Goal: Task Accomplishment & Management: Use online tool/utility

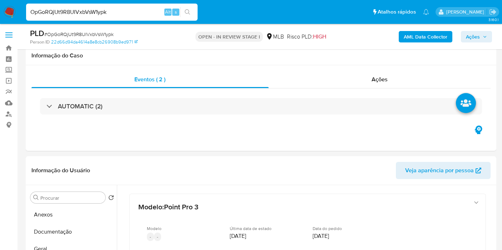
select select "10"
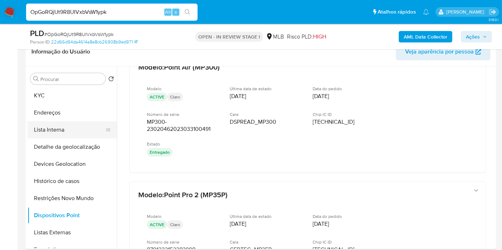
scroll to position [40, 0]
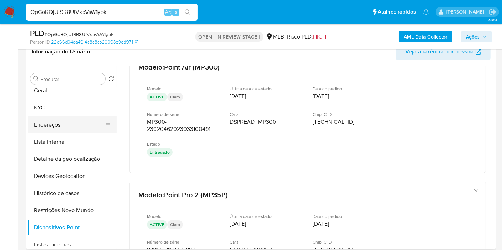
click at [74, 129] on button "Endereços" at bounding box center [70, 124] width 84 height 17
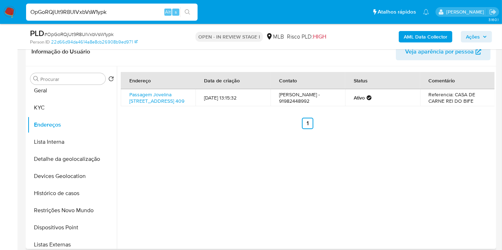
click at [161, 97] on td "Passagem Jovelina Carneiro 409, Ananindeua, Pará, 67125260, Brasil 409" at bounding box center [158, 97] width 75 height 17
click at [155, 98] on link "Passagem Jovelina Carneiro 409, Ananindeua, Pará, 67125260, Brasil 409" at bounding box center [156, 98] width 55 height 14
click at [44, 109] on button "KYC" at bounding box center [70, 107] width 84 height 17
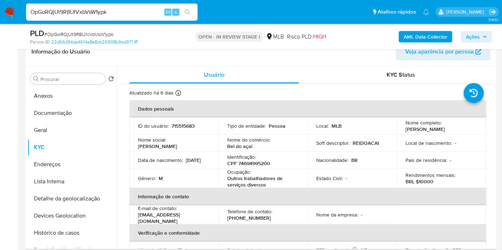
click at [255, 165] on p "CPF 74694995200" at bounding box center [248, 163] width 43 height 6
copy p "74694995200"
click at [61, 93] on button "Anexos" at bounding box center [70, 96] width 84 height 17
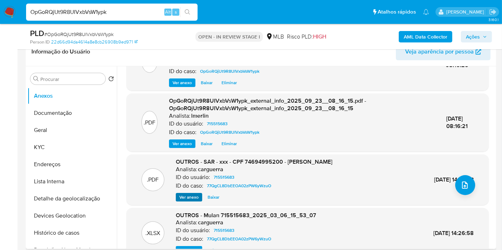
scroll to position [75, 0]
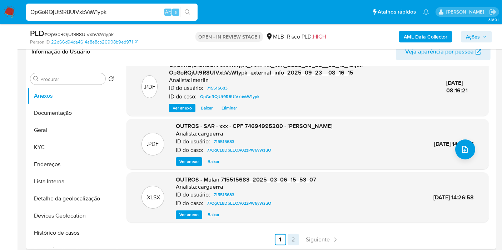
click at [293, 237] on link "2" at bounding box center [293, 239] width 11 height 11
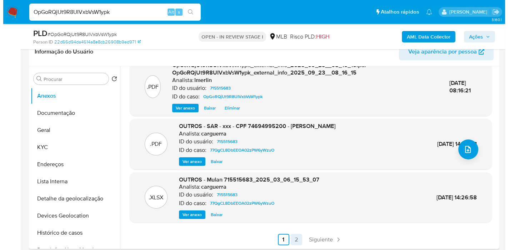
scroll to position [0, 0]
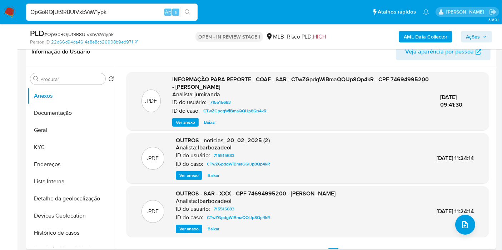
click at [181, 126] on span "Ver anexo" at bounding box center [185, 122] width 19 height 7
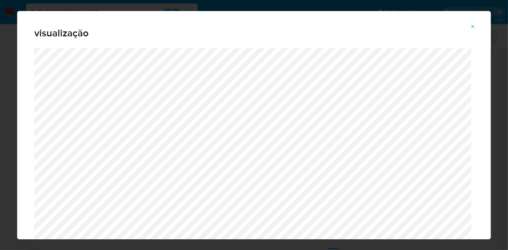
click at [472, 28] on icon "Attachment preview" at bounding box center [473, 27] width 6 height 6
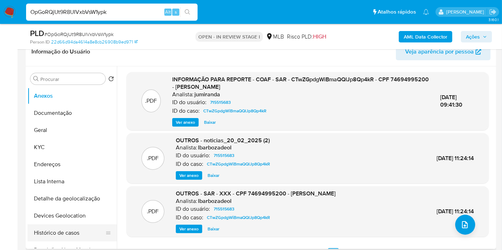
click at [73, 233] on button "Histórico de casos" at bounding box center [70, 233] width 84 height 17
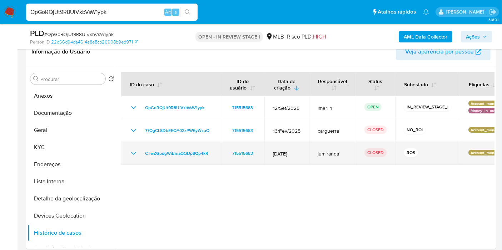
click at [135, 153] on icon "Mostrar/Ocultar" at bounding box center [133, 153] width 5 height 3
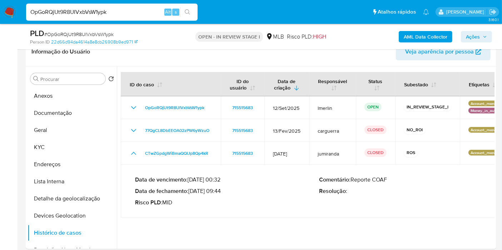
drag, startPoint x: 192, startPoint y: 190, endPoint x: 221, endPoint y: 190, distance: 28.9
click at [221, 190] on p "Data de fechamento : 24/02/2025 09:44" at bounding box center [227, 191] width 184 height 7
click at [76, 96] on button "Anexos" at bounding box center [70, 96] width 84 height 17
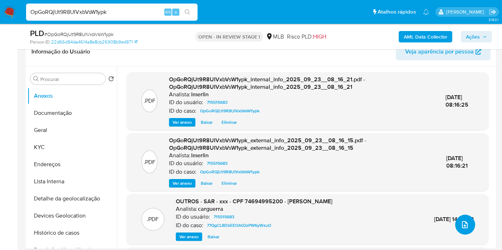
click at [461, 227] on icon "upload-file" at bounding box center [464, 225] width 9 height 9
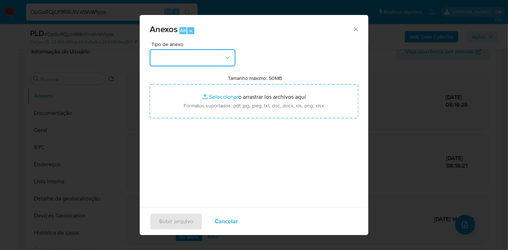
click at [176, 53] on button "button" at bounding box center [193, 57] width 86 height 17
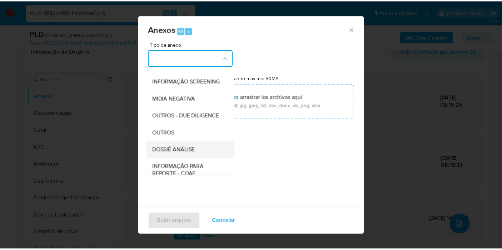
scroll to position [79, 0]
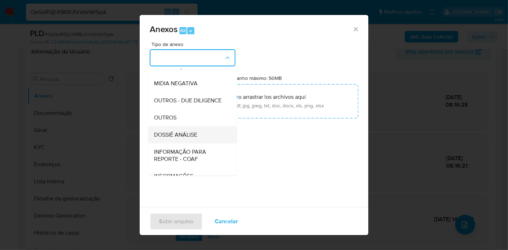
click at [197, 139] on span "DOSSIÊ ANÁLISE" at bounding box center [175, 134] width 43 height 7
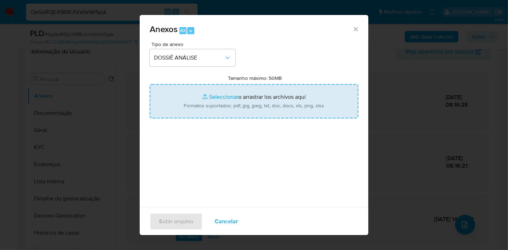
click at [235, 105] on input "Tamanho máximo: 50MB Seleccionar archivos" at bounding box center [254, 101] width 209 height 34
type input "C:\fakepath\2º SAR - XXX - CPF 74694995200 - ANTONIO VALDSON ALVES DA SILVA.pdf"
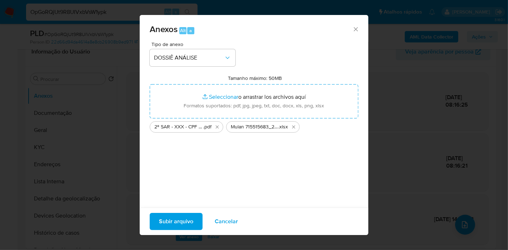
click at [173, 223] on span "Subir arquivo" at bounding box center [176, 222] width 34 height 16
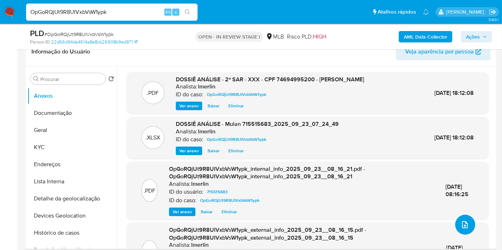
scroll to position [0, 0]
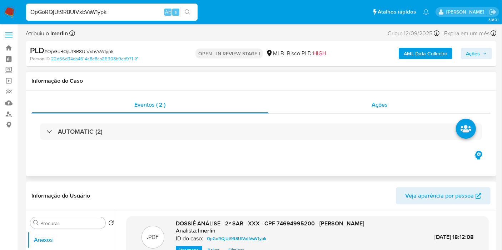
click at [404, 101] on div "Ações" at bounding box center [380, 104] width 222 height 17
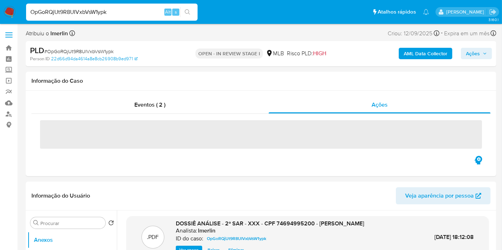
click at [477, 53] on span "Ações" at bounding box center [473, 53] width 14 height 11
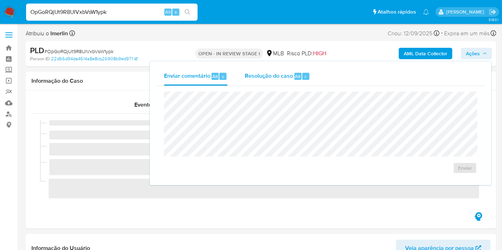
click at [289, 84] on div "Resolução do caso Alt r" at bounding box center [277, 76] width 65 height 19
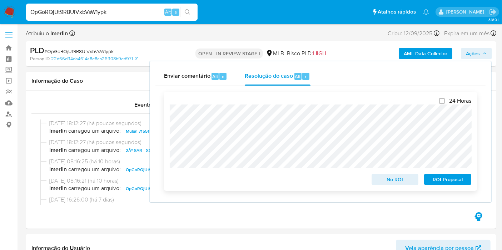
click at [461, 184] on span "ROI Proposal" at bounding box center [447, 180] width 37 height 10
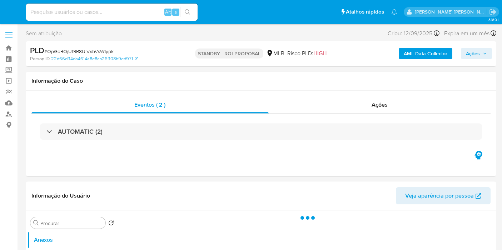
select select "10"
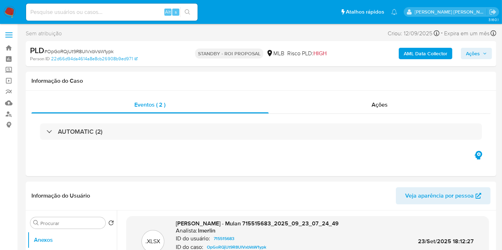
click at [146, 18] on div "Alt s" at bounding box center [111, 12] width 171 height 17
click at [146, 15] on input at bounding box center [111, 12] width 171 height 9
paste input "sRYJAc73IO8A44FmI05W2ORF"
type input "sRYJAc73IO8A44FmI05W2ORF"
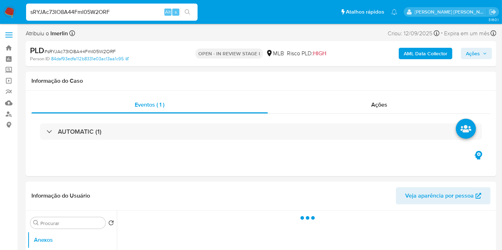
select select "10"
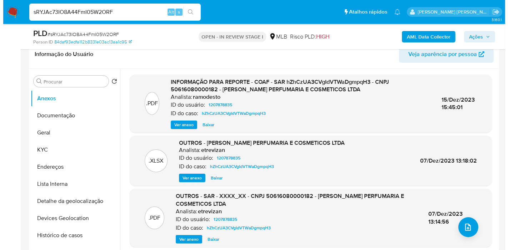
scroll to position [119, 0]
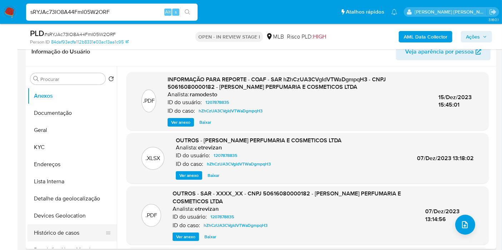
click at [72, 236] on button "Histórico de casos" at bounding box center [70, 233] width 84 height 17
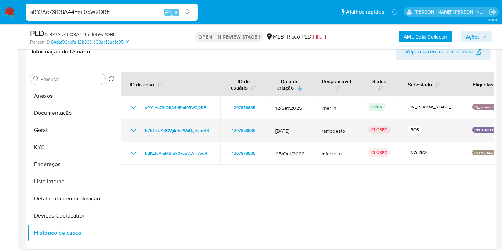
click at [133, 129] on icon "Mostrar/Ocultar" at bounding box center [133, 130] width 9 height 9
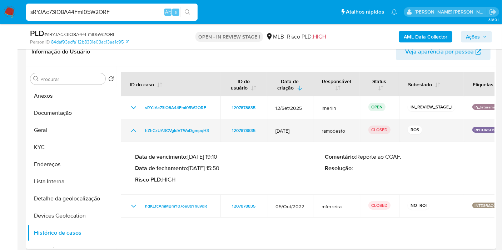
click at [133, 129] on icon "Mostrar/Ocultar" at bounding box center [133, 130] width 9 height 9
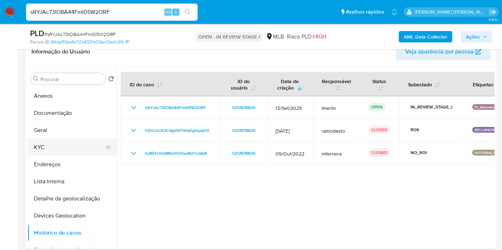
click at [86, 142] on button "KYC" at bounding box center [70, 147] width 84 height 17
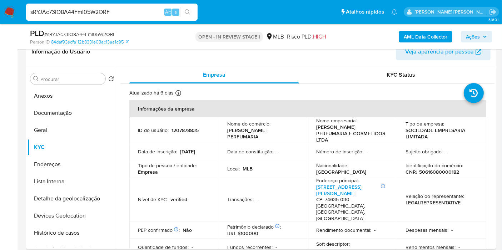
click at [438, 169] on td "Identificação do comércio : CNPJ 50616080000182" at bounding box center [441, 168] width 89 height 17
click at [438, 169] on p "CNPJ 50616080000182" at bounding box center [432, 172] width 54 height 6
copy p "50616080000182"
click at [187, 127] on p "1207878835" at bounding box center [184, 130] width 27 height 6
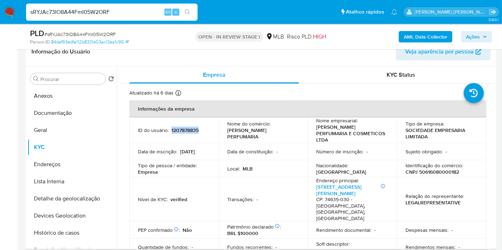
click at [187, 127] on p "1207878835" at bounding box center [184, 130] width 27 height 6
copy p "1207878835"
click at [413, 33] on b "AML Data Collector" at bounding box center [426, 36] width 44 height 11
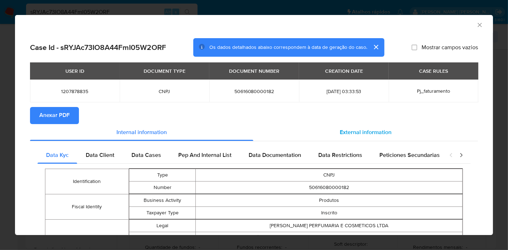
click at [380, 138] on div "External information" at bounding box center [365, 132] width 225 height 17
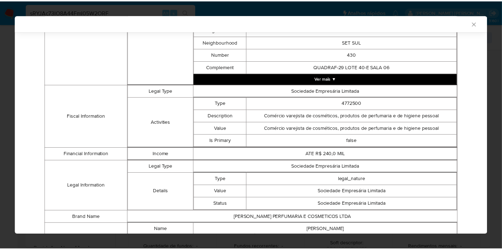
scroll to position [311, 0]
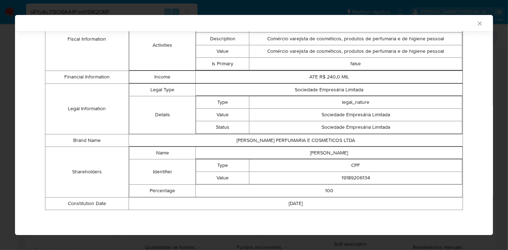
click at [339, 154] on td "ROSILENE ALVES" at bounding box center [329, 153] width 267 height 13
copy td "ROSILENE ALVES"
click at [353, 176] on td "19189206134" at bounding box center [355, 178] width 213 height 13
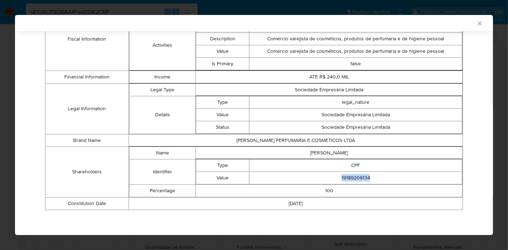
click at [353, 176] on td "19189206134" at bounding box center [355, 178] width 213 height 13
copy td "19189206134"
click at [476, 21] on icon "Fechar a janela" at bounding box center [479, 23] width 7 height 7
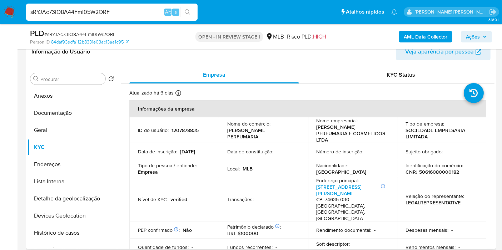
click at [184, 127] on p "1207878835" at bounding box center [184, 130] width 27 height 6
copy p "1207878835"
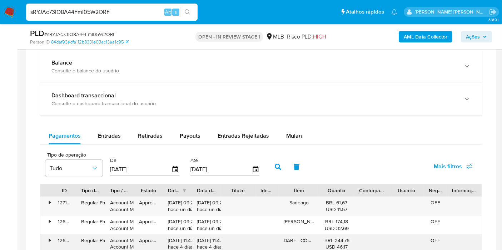
scroll to position [595, 0]
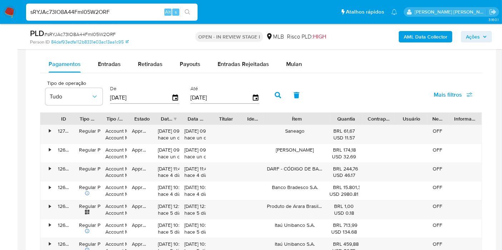
drag, startPoint x: 316, startPoint y: 121, endPoint x: 367, endPoint y: 121, distance: 51.1
click at [367, 121] on div "ID Tipo de operação Tipo / Método Estado Data de criação Data de aprovação Titu…" at bounding box center [260, 119] width 441 height 12
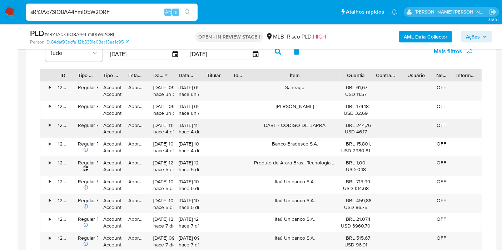
scroll to position [674, 0]
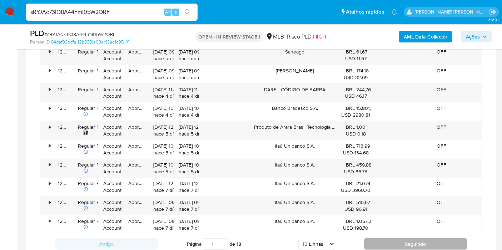
click at [386, 246] on button "Seguindo" at bounding box center [415, 244] width 103 height 11
type input "2"
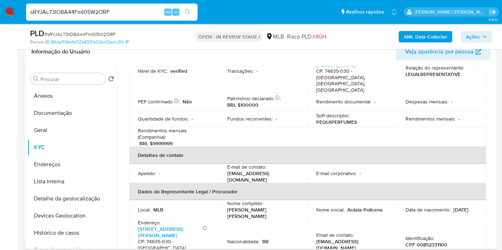
scroll to position [41, 0]
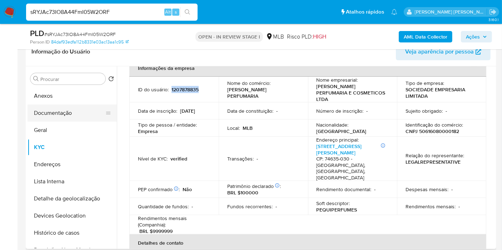
click at [79, 111] on button "Documentação" at bounding box center [70, 113] width 84 height 17
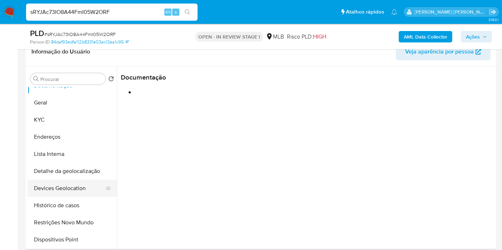
scroll to position [40, 0]
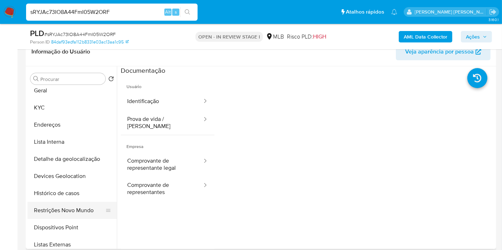
click at [81, 209] on button "Restrições Novo Mundo" at bounding box center [70, 210] width 84 height 17
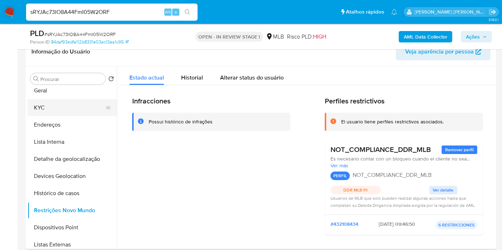
click at [53, 107] on button "KYC" at bounding box center [70, 107] width 84 height 17
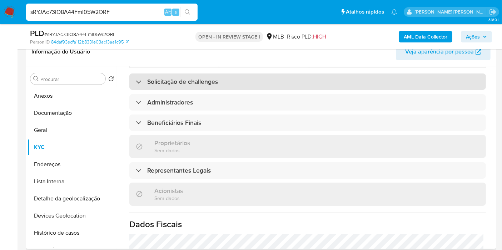
scroll to position [438, 0]
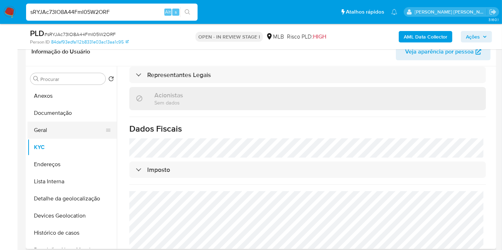
click at [50, 134] on button "Geral" at bounding box center [70, 130] width 84 height 17
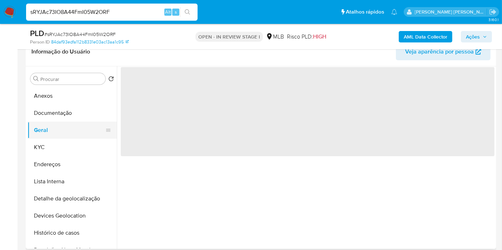
scroll to position [0, 0]
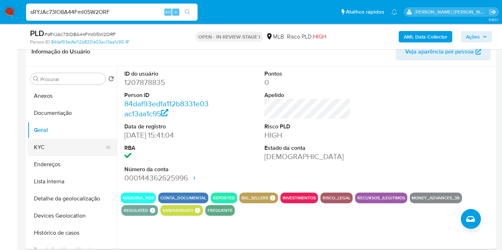
click at [68, 142] on button "KYC" at bounding box center [70, 147] width 84 height 17
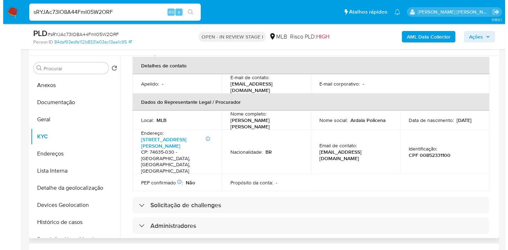
scroll to position [209, 0]
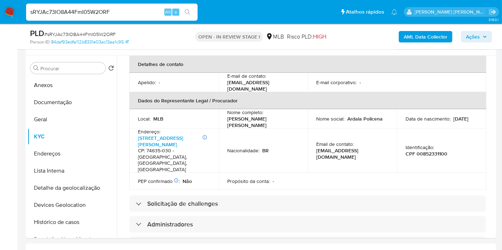
click at [422, 35] on b "AML Data Collector" at bounding box center [426, 36] width 44 height 11
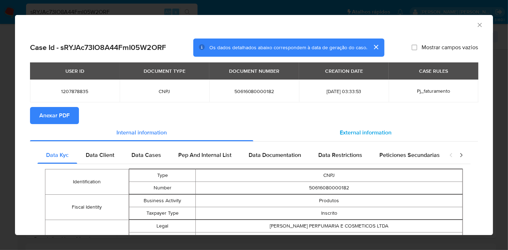
click at [358, 138] on div "External information" at bounding box center [365, 132] width 225 height 17
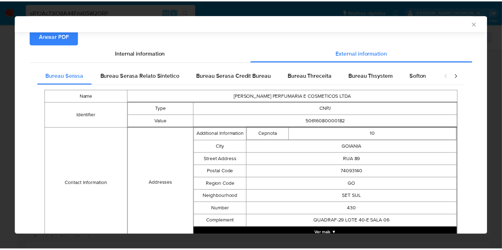
scroll to position [311, 0]
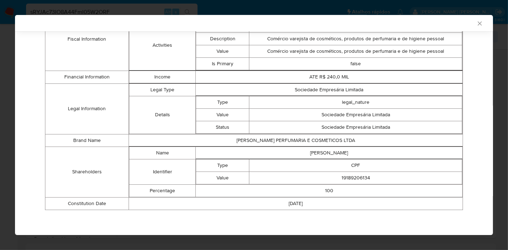
click at [476, 23] on icon "Fechar a janela" at bounding box center [479, 23] width 7 height 7
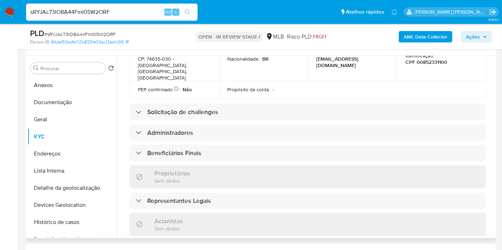
scroll to position [289, 0]
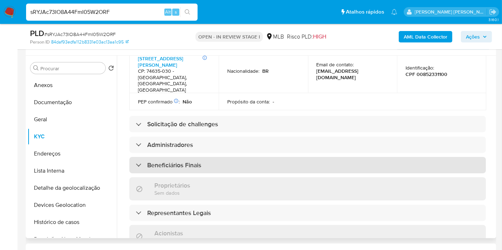
click at [225, 157] on div "Beneficiários Finais" at bounding box center [307, 165] width 356 height 16
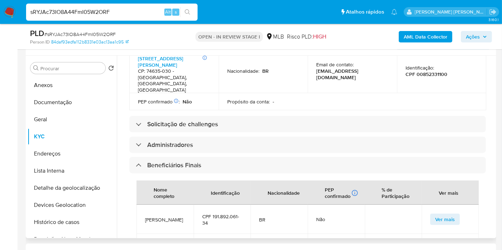
scroll to position [527, 0]
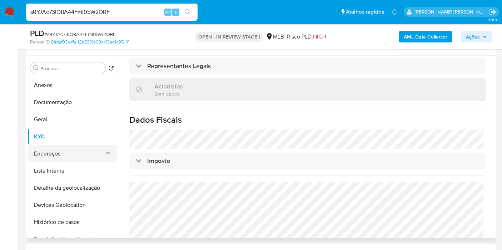
click at [59, 154] on button "Endereços" at bounding box center [70, 153] width 84 height 17
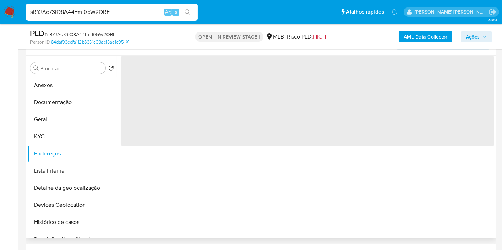
scroll to position [0, 0]
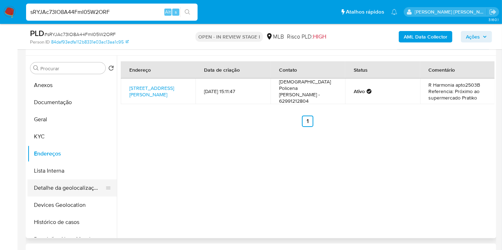
click at [67, 184] on button "Detalhe da geolocalização" at bounding box center [70, 188] width 84 height 17
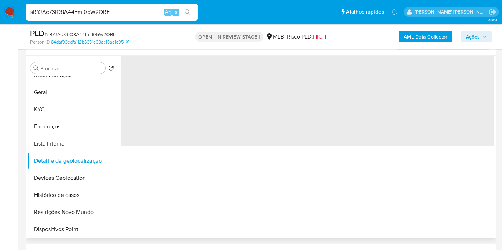
scroll to position [40, 0]
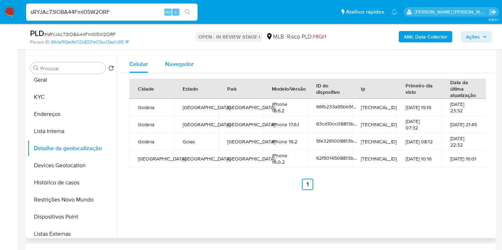
click at [180, 60] on span "Navegador" at bounding box center [179, 64] width 29 height 8
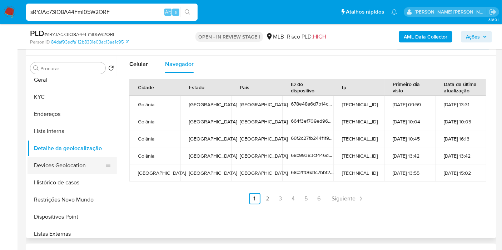
click at [94, 165] on button "Devices Geolocation" at bounding box center [70, 165] width 84 height 17
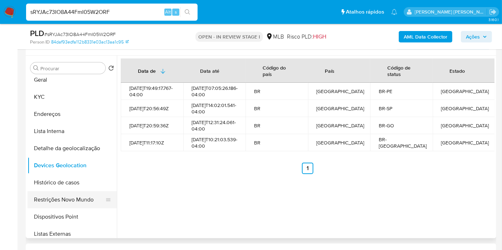
click at [70, 199] on button "Restrições Novo Mundo" at bounding box center [70, 199] width 84 height 17
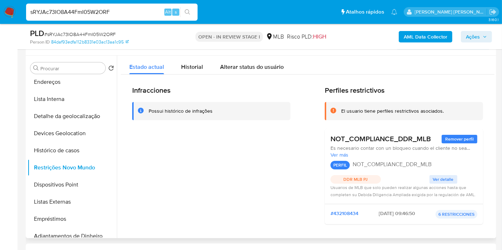
scroll to position [79, 0]
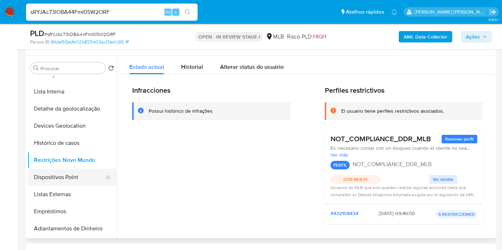
click at [92, 179] on button "Dispositivos Point" at bounding box center [70, 177] width 84 height 17
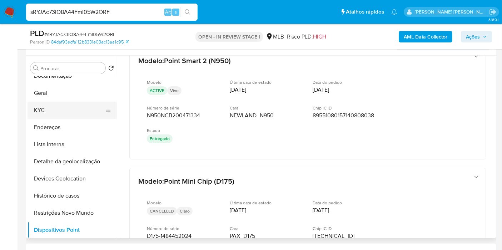
scroll to position [0, 0]
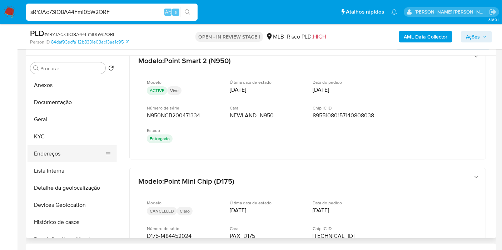
click at [70, 153] on button "Endereços" at bounding box center [70, 153] width 84 height 17
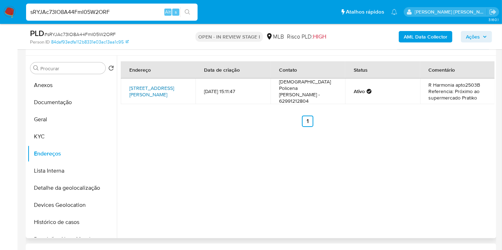
click at [164, 94] on link "Rua Coronel Cosme 85, Goiânia, Goiás, 74635030, Brasil 85" at bounding box center [151, 92] width 45 height 14
click at [66, 138] on button "KYC" at bounding box center [70, 136] width 84 height 17
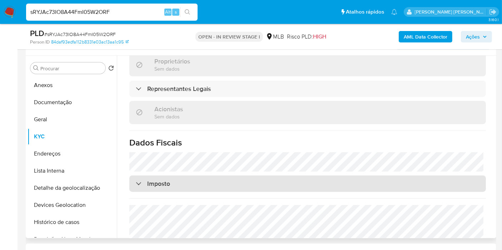
scroll to position [438, 0]
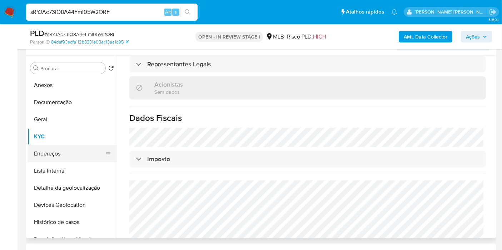
click at [55, 152] on button "Endereços" at bounding box center [70, 153] width 84 height 17
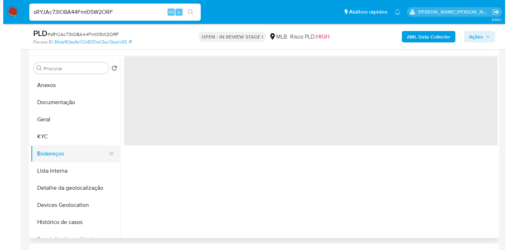
scroll to position [0, 0]
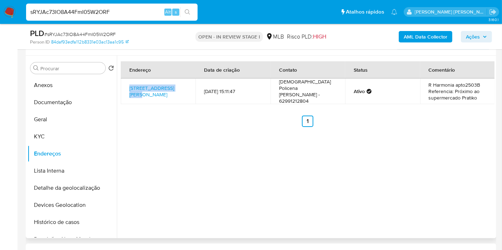
drag, startPoint x: 139, startPoint y: 79, endPoint x: 190, endPoint y: 80, distance: 51.1
click at [190, 80] on td "Rua Coronel Cosme 85, Goiânia, Goiás, 74635030, Brasil 85" at bounding box center [158, 92] width 75 height 26
copy link "Rua Coronel Cosme 85,"
click at [46, 133] on button "KYC" at bounding box center [70, 136] width 84 height 17
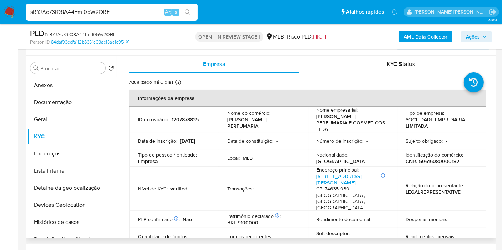
click at [445, 158] on p "CNPJ 50616080000182" at bounding box center [432, 161] width 54 height 6
copy p "50616080000182"
click at [60, 80] on button "Anexos" at bounding box center [70, 85] width 84 height 17
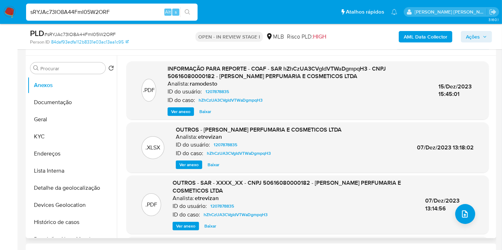
click at [183, 114] on span "Ver anexo" at bounding box center [180, 111] width 19 height 7
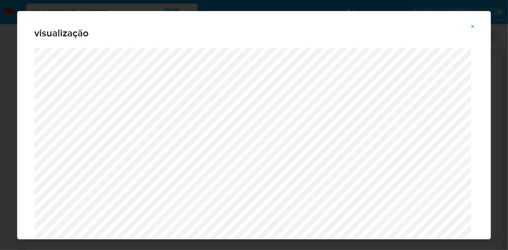
click at [0, 124] on div "visualização" at bounding box center [254, 125] width 508 height 250
click at [472, 23] on span "Attachment preview" at bounding box center [473, 27] width 6 height 10
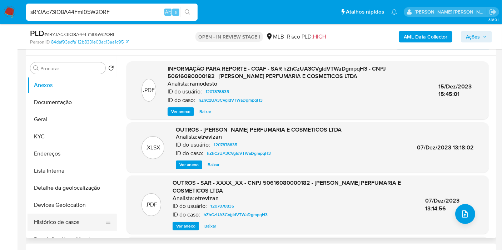
click at [53, 222] on button "Histórico de casos" at bounding box center [70, 222] width 84 height 17
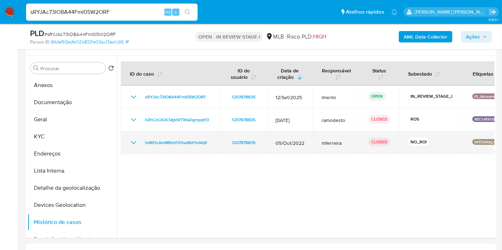
click at [131, 141] on icon "Mostrar/Ocultar" at bounding box center [133, 142] width 5 height 3
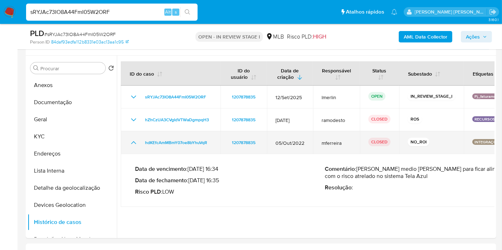
click at [133, 142] on icon "Mostrar/Ocultar" at bounding box center [133, 143] width 9 height 9
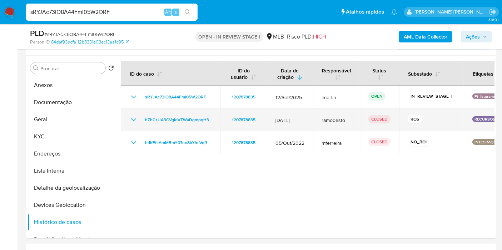
click at [133, 118] on icon "Mostrar/Ocultar" at bounding box center [133, 120] width 9 height 9
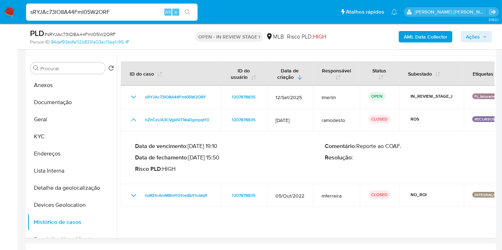
drag, startPoint x: 218, startPoint y: 155, endPoint x: 192, endPoint y: 155, distance: 26.4
click at [192, 155] on p "Data de fechamento : 15/12/2023 15:50" at bounding box center [230, 157] width 190 height 7
click at [70, 81] on button "Anexos" at bounding box center [70, 85] width 84 height 17
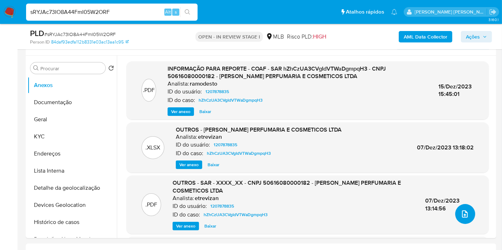
click at [469, 212] on button "upload-file" at bounding box center [465, 214] width 20 height 20
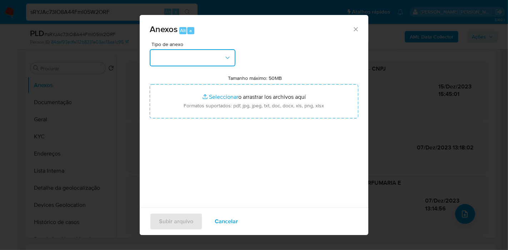
click at [229, 55] on icon "button" at bounding box center [227, 57] width 7 height 7
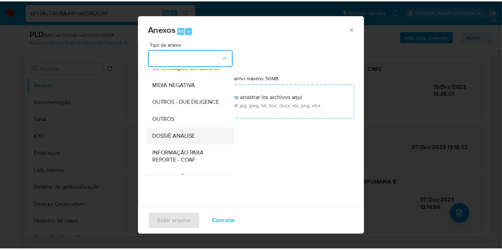
scroll to position [79, 0]
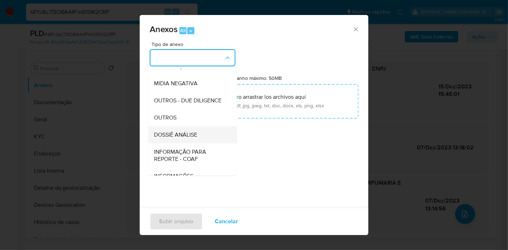
click at [198, 144] on div "DOSSIÊ ANÁLISE" at bounding box center [190, 134] width 73 height 17
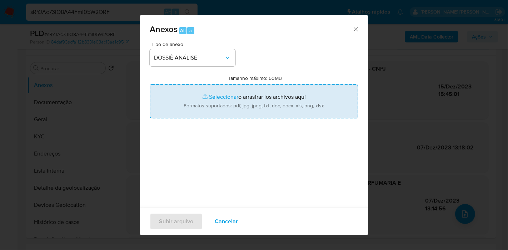
click at [249, 99] on input "Tamanho máximo: 50MB Seleccionar archivos" at bounding box center [254, 101] width 209 height 34
type input "C:\fakepath\2º SAR - XXX - CNPJ 50616080000182 - ROSA PERFUMARIA E COSMETICOS L…"
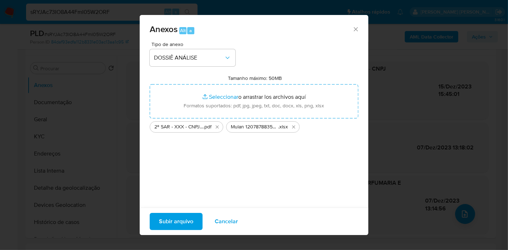
click at [184, 226] on span "Subir arquivo" at bounding box center [176, 222] width 34 height 16
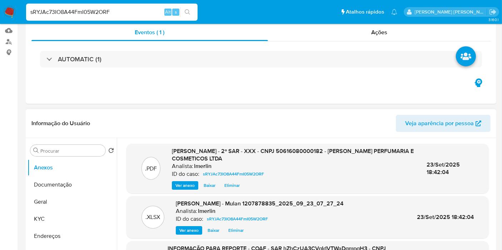
scroll to position [0, 0]
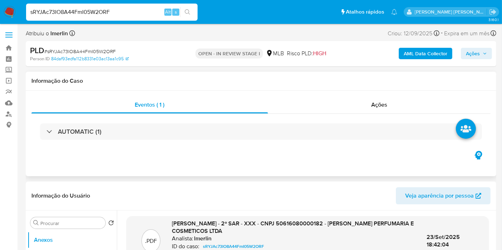
click at [409, 114] on div "AUTOMATIC (1)" at bounding box center [260, 132] width 459 height 36
click at [422, 103] on div "Ações" at bounding box center [379, 104] width 223 height 17
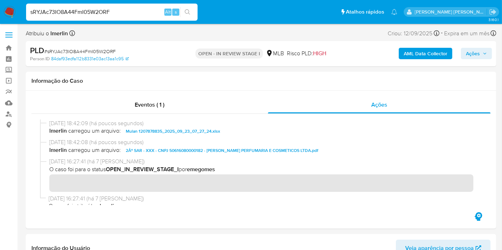
click at [482, 49] on span "Ações" at bounding box center [476, 54] width 21 height 10
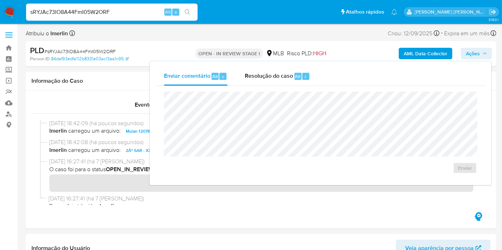
click at [422, 57] on b "AML Data Collector" at bounding box center [426, 53] width 44 height 11
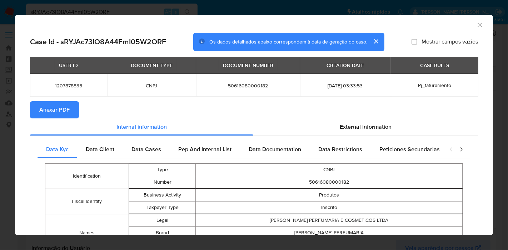
click at [59, 115] on span "Anexar PDF" at bounding box center [54, 110] width 30 height 16
click at [476, 23] on icon "Fechar a janela" at bounding box center [479, 24] width 7 height 7
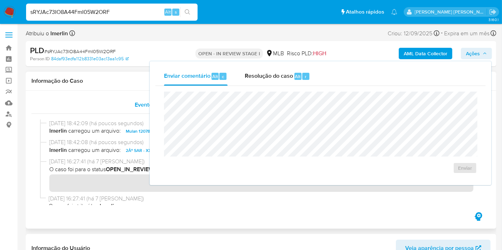
click at [106, 98] on div "Eventos ( 1 )" at bounding box center [149, 104] width 236 height 17
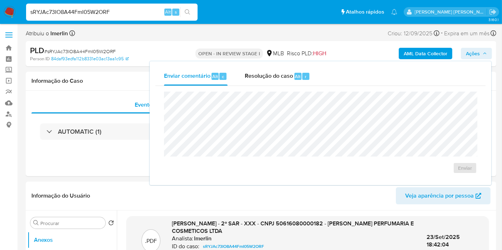
click at [483, 56] on span "Ações" at bounding box center [476, 54] width 21 height 10
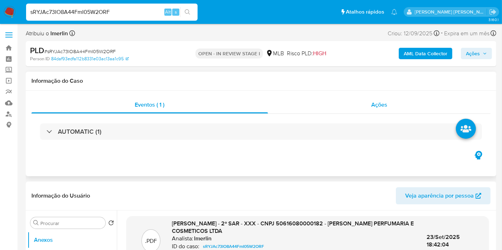
click at [392, 100] on div "Ações" at bounding box center [379, 104] width 223 height 17
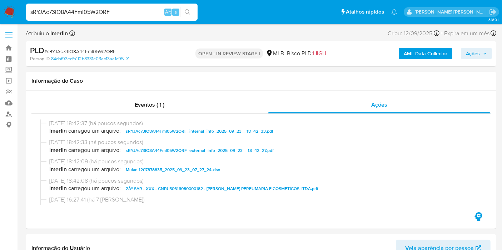
click at [476, 49] on span "Ações" at bounding box center [473, 53] width 14 height 11
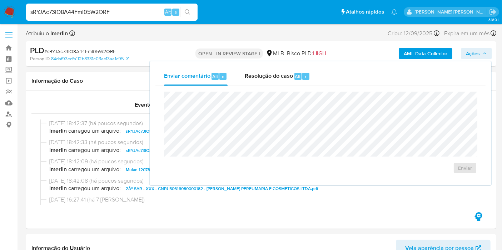
click at [270, 87] on div "Enviar" at bounding box center [320, 133] width 330 height 94
click at [274, 80] on div "Resolução do caso Alt r" at bounding box center [277, 76] width 65 height 19
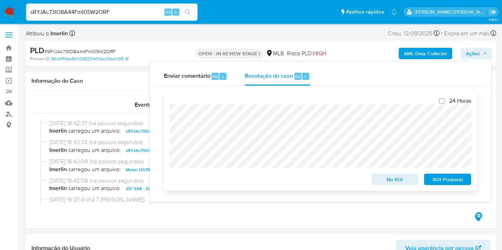
click at [439, 177] on span "ROI Proposal" at bounding box center [447, 180] width 37 height 10
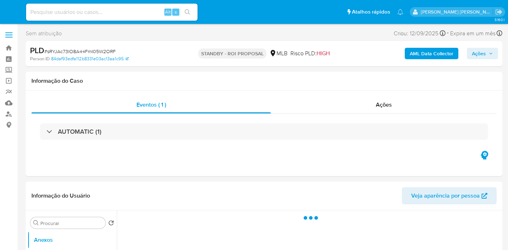
select select "10"
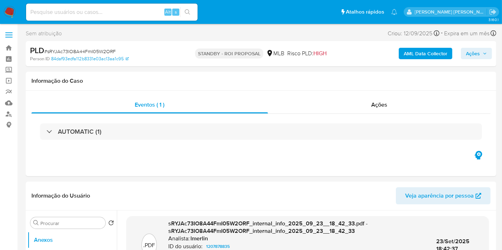
click at [3, 10] on nav "Pausado Ver notificaciones Alt s Atalhos rápidos Presiona las siguientes teclas…" at bounding box center [251, 12] width 502 height 24
click at [13, 13] on img at bounding box center [10, 12] width 12 height 12
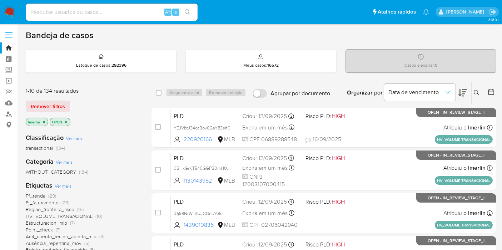
click at [88, 134] on div "Classificação Ver mais transactional (134)" at bounding box center [83, 143] width 114 height 18
click at [44, 122] on icon "close-filter" at bounding box center [44, 122] width 4 height 4
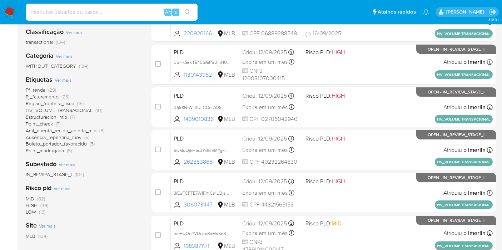
scroll to position [119, 0]
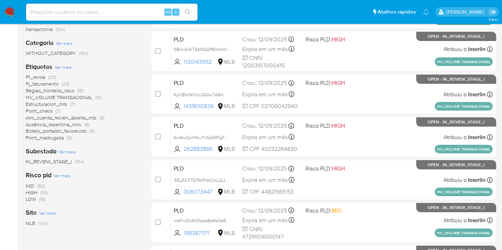
click at [38, 190] on span "HIGH (36)" at bounding box center [37, 193] width 23 height 7
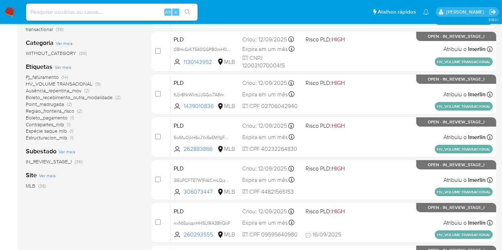
click at [86, 81] on span "HV_VOLUME TRANSACIONAL" at bounding box center [59, 83] width 67 height 7
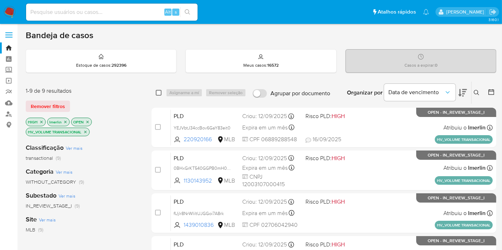
click at [157, 93] on input "checkbox" at bounding box center [159, 93] width 6 height 6
checkbox input "true"
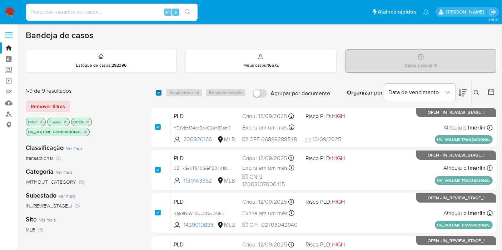
checkbox input "true"
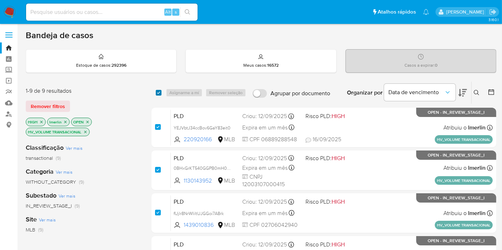
checkbox input "true"
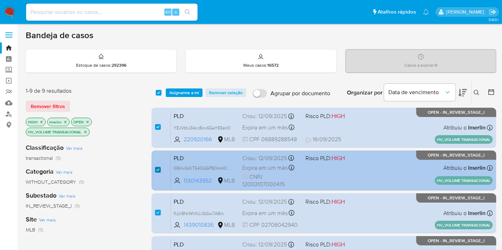
click at [156, 171] on input "checkbox" at bounding box center [158, 170] width 6 height 6
checkbox input "false"
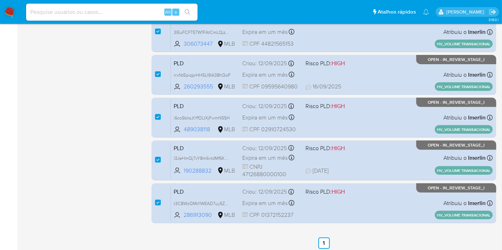
scroll to position [278, 0]
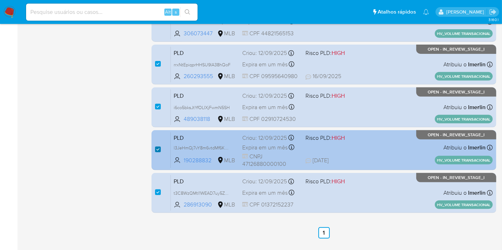
click at [158, 147] on input "checkbox" at bounding box center [158, 150] width 6 height 6
checkbox input "false"
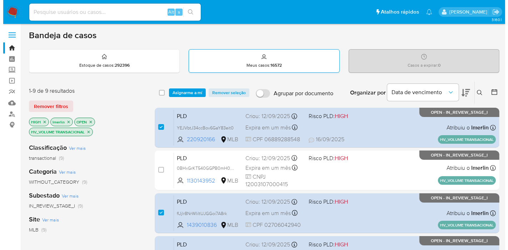
scroll to position [0, 0]
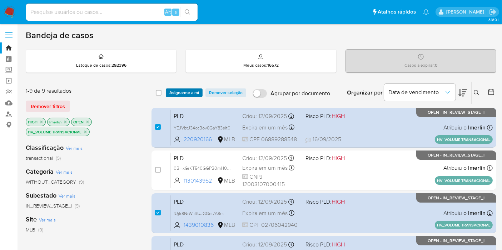
click at [182, 89] on span "Asignarme a mí" at bounding box center [184, 92] width 30 height 7
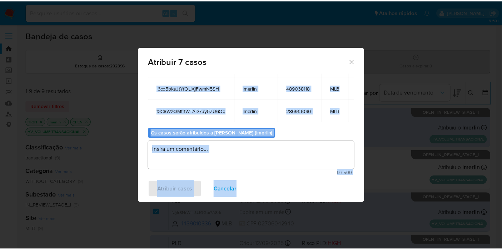
scroll to position [29, 31]
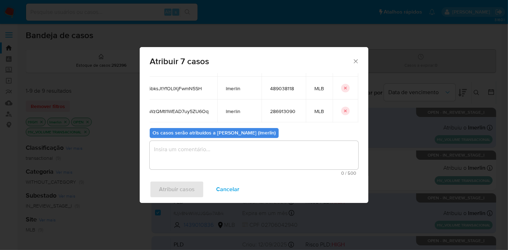
drag, startPoint x: 154, startPoint y: 124, endPoint x: 350, endPoint y: 108, distance: 196.8
click at [350, 108] on div "Casos para atribuir: ID Proprietário ID do usuário Site YEJVbtJ34ccBov6GaY83eit…" at bounding box center [254, 36] width 209 height 171
copy thead "ID Proprietário ID do usuário Site"
click at [221, 190] on span "Cancelar" at bounding box center [227, 190] width 23 height 16
